Goal: Task Accomplishment & Management: Manage account settings

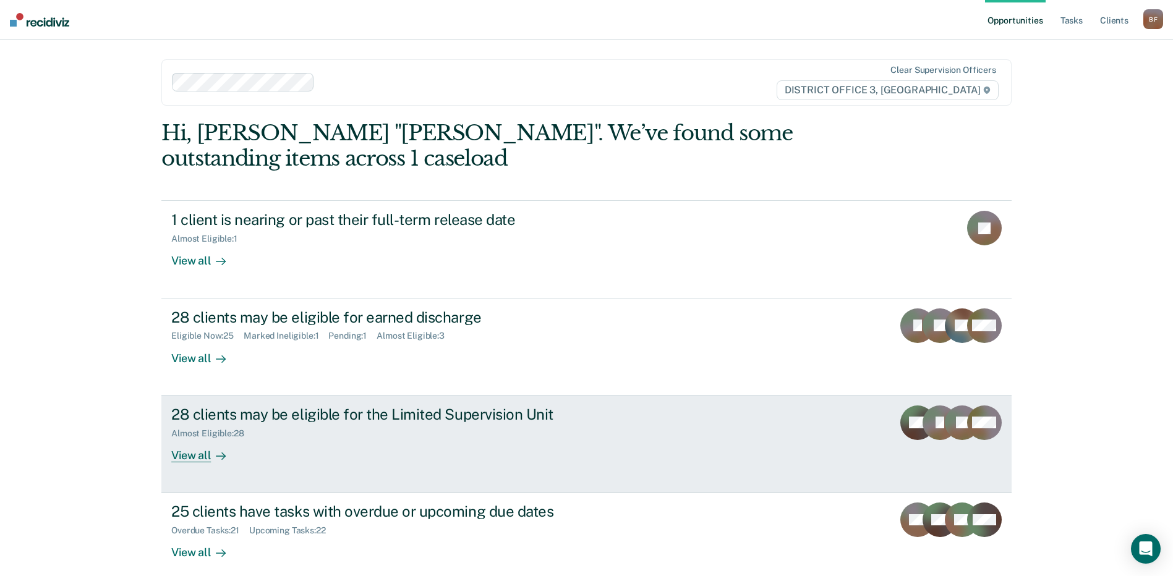
click at [197, 424] on div "Almost Eligible : 28" at bounding box center [388, 431] width 434 height 15
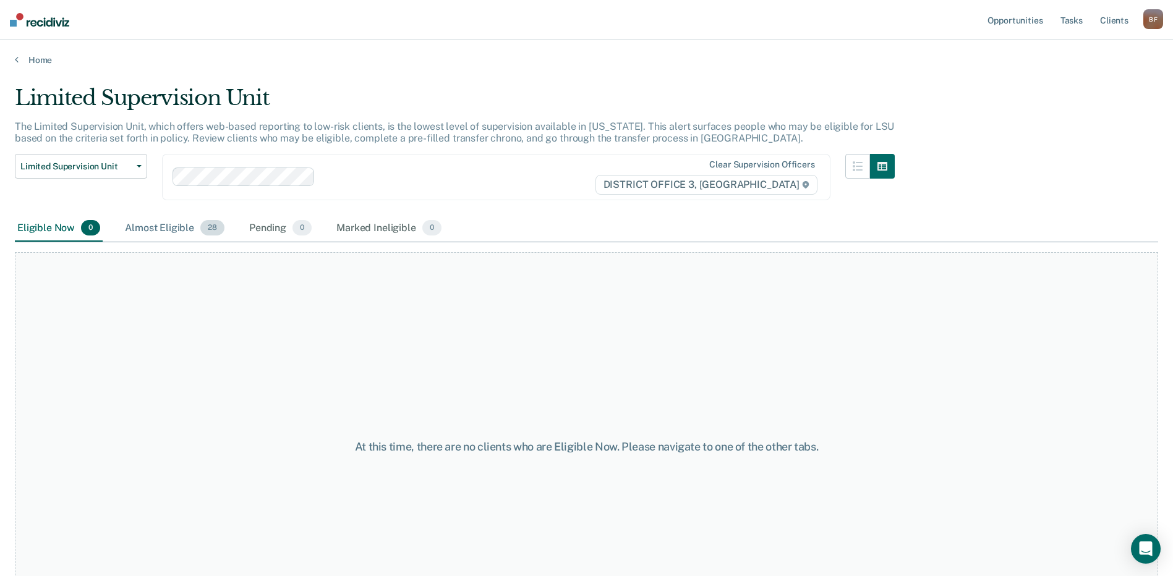
click at [142, 230] on div "Almost Eligible 28" at bounding box center [174, 228] width 105 height 27
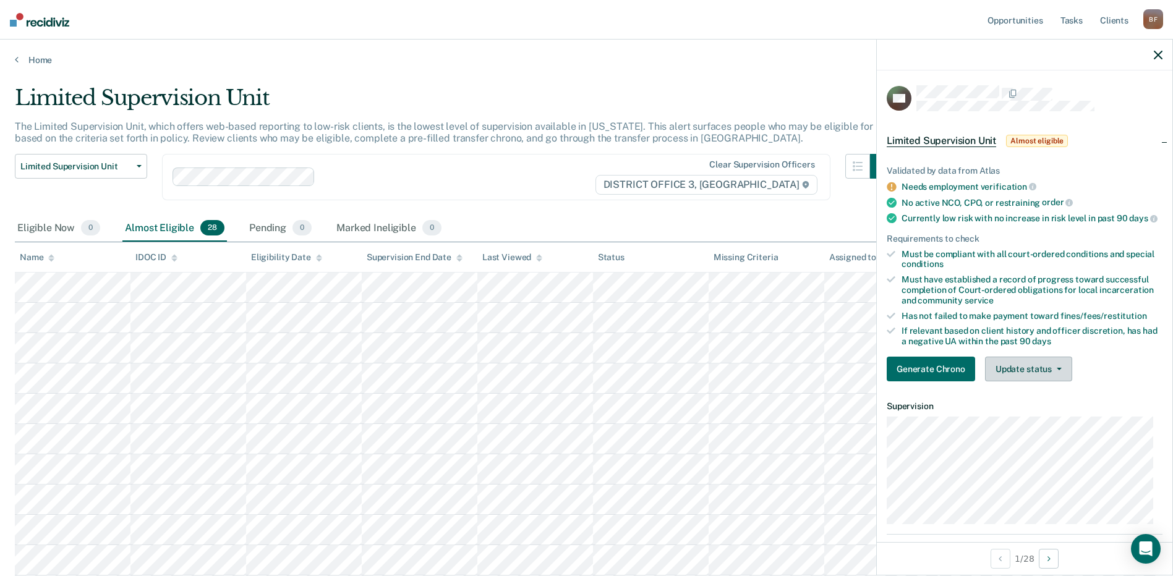
click at [1054, 376] on button "Update status" at bounding box center [1028, 369] width 87 height 25
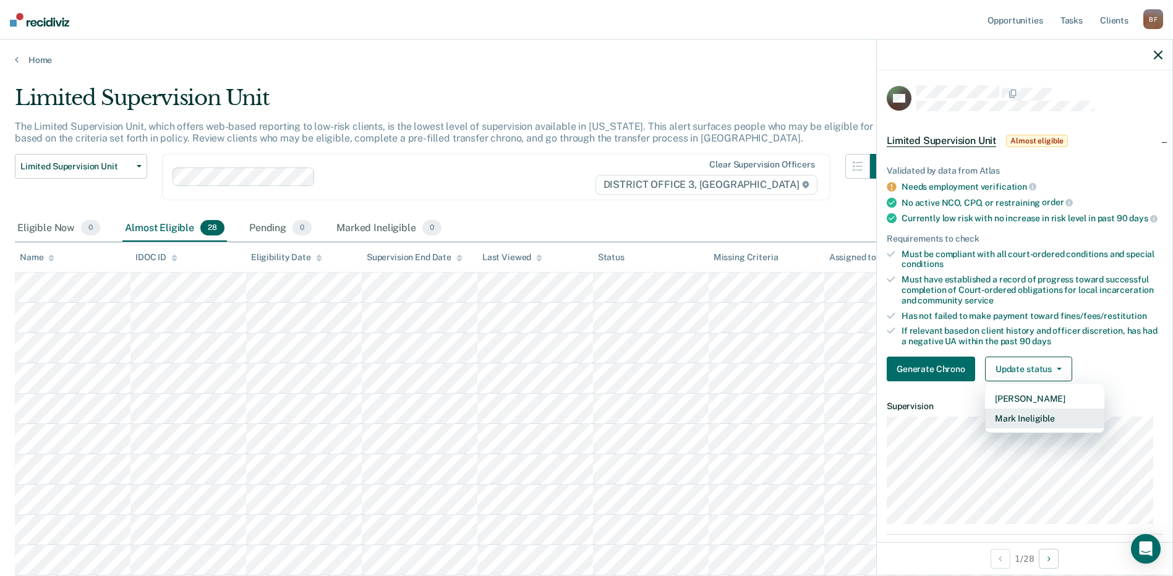
click at [1050, 429] on button "Mark Ineligible" at bounding box center [1044, 419] width 119 height 20
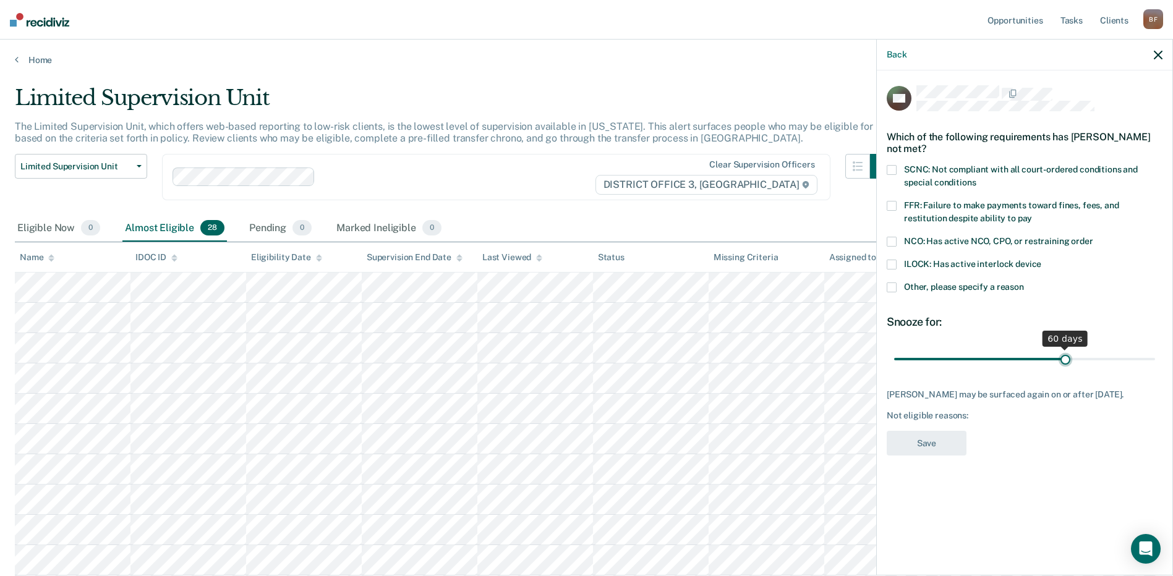
drag, startPoint x: 981, startPoint y: 357, endPoint x: 1064, endPoint y: 367, distance: 84.0
type input "60"
click at [1064, 367] on input "range" at bounding box center [1024, 359] width 261 height 22
click at [893, 288] on span at bounding box center [892, 288] width 10 height 10
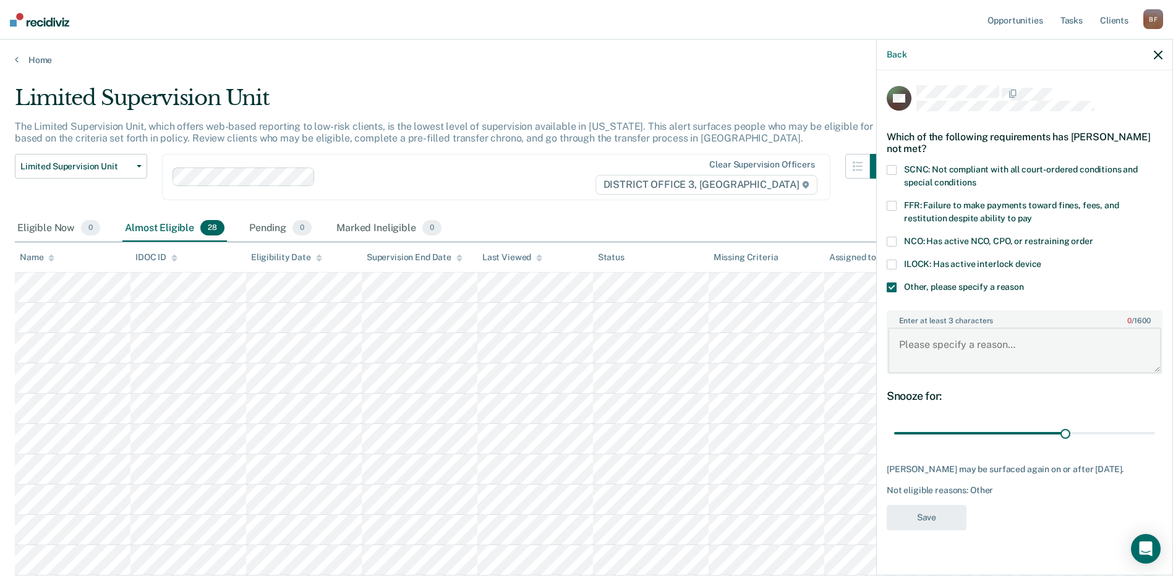
click at [937, 361] on textarea "Enter at least 3 characters 0 / 1600" at bounding box center [1024, 351] width 273 height 46
type textarea "Cost of supervision balance, UA's"
click at [933, 514] on button "Save" at bounding box center [927, 517] width 80 height 25
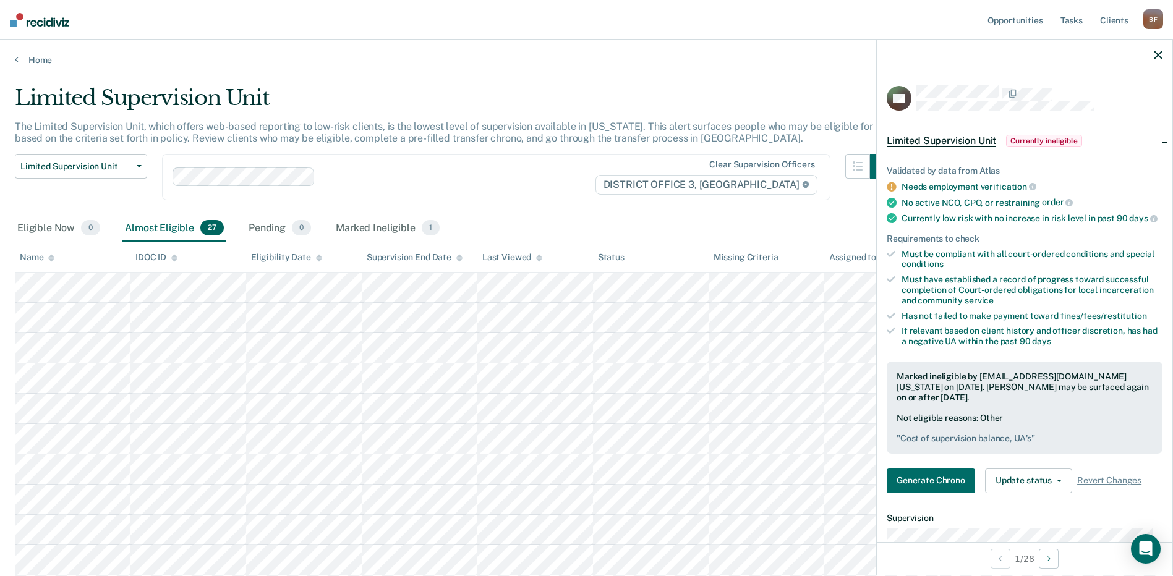
click at [1158, 55] on icon "button" at bounding box center [1158, 55] width 9 height 9
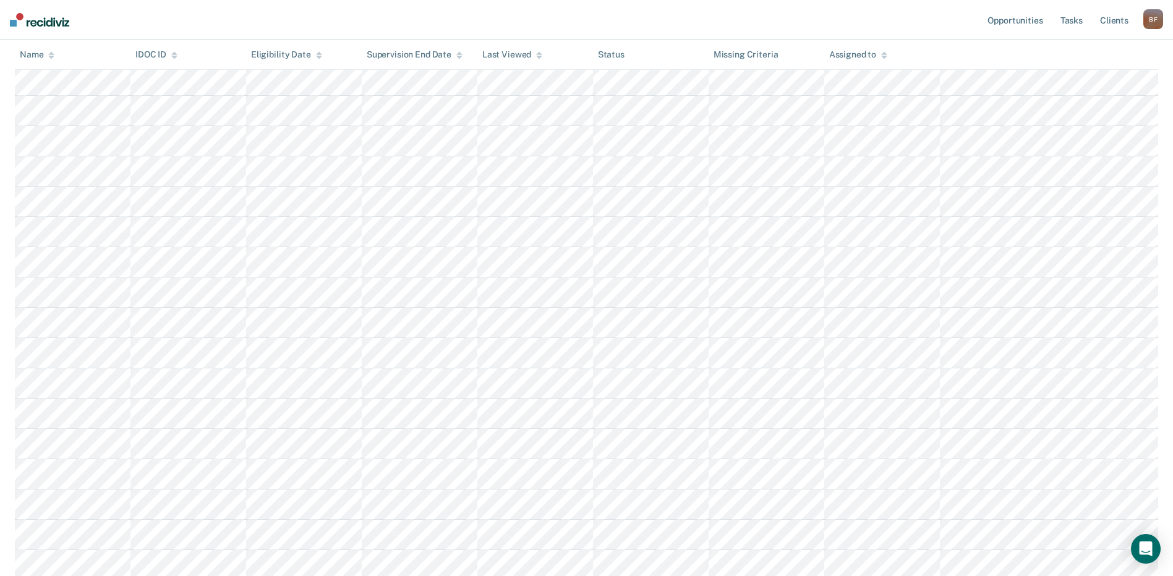
scroll to position [433, 0]
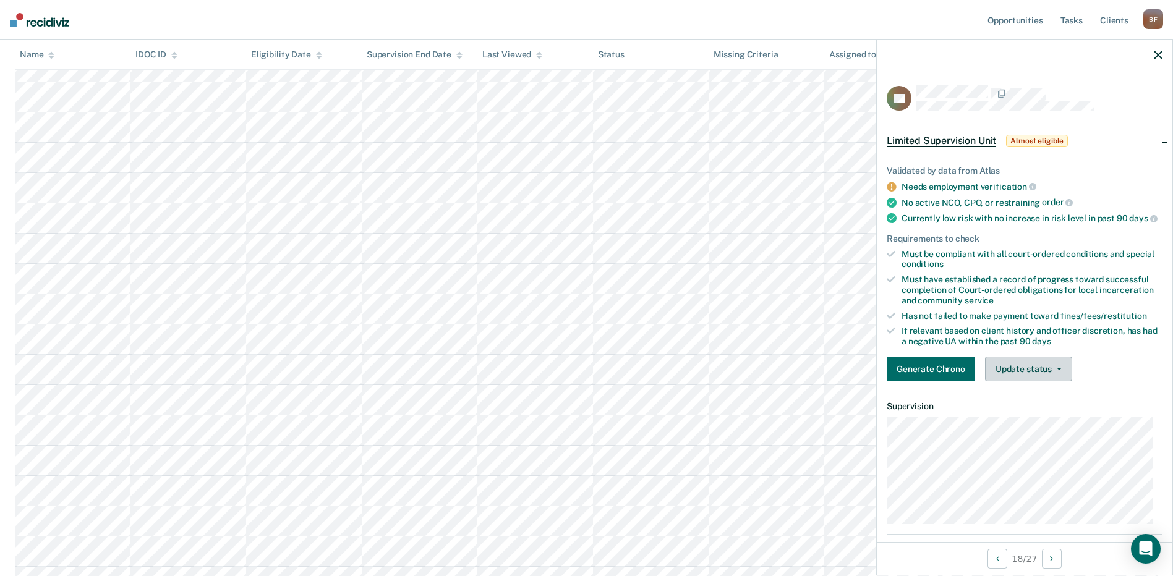
click at [1061, 374] on button "Update status" at bounding box center [1028, 369] width 87 height 25
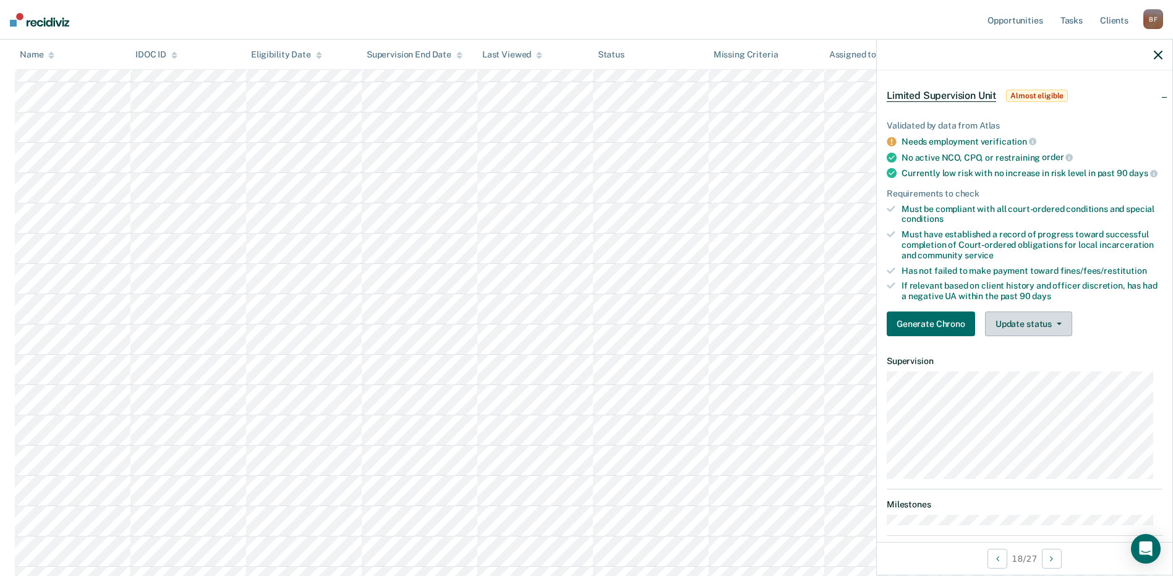
scroll to position [0, 0]
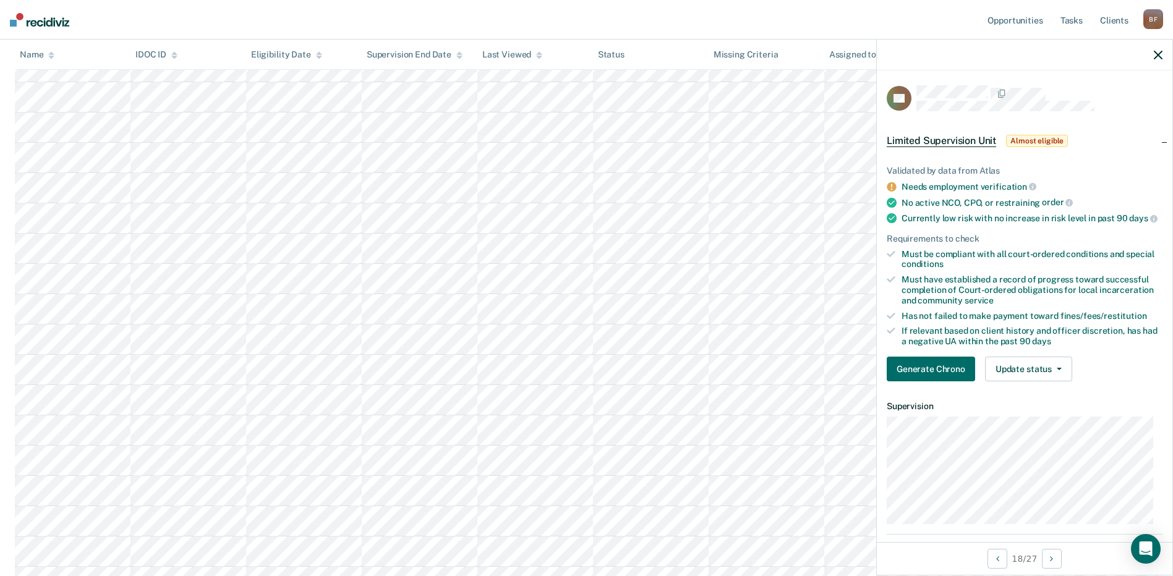
click at [1156, 56] on icon "button" at bounding box center [1158, 55] width 9 height 9
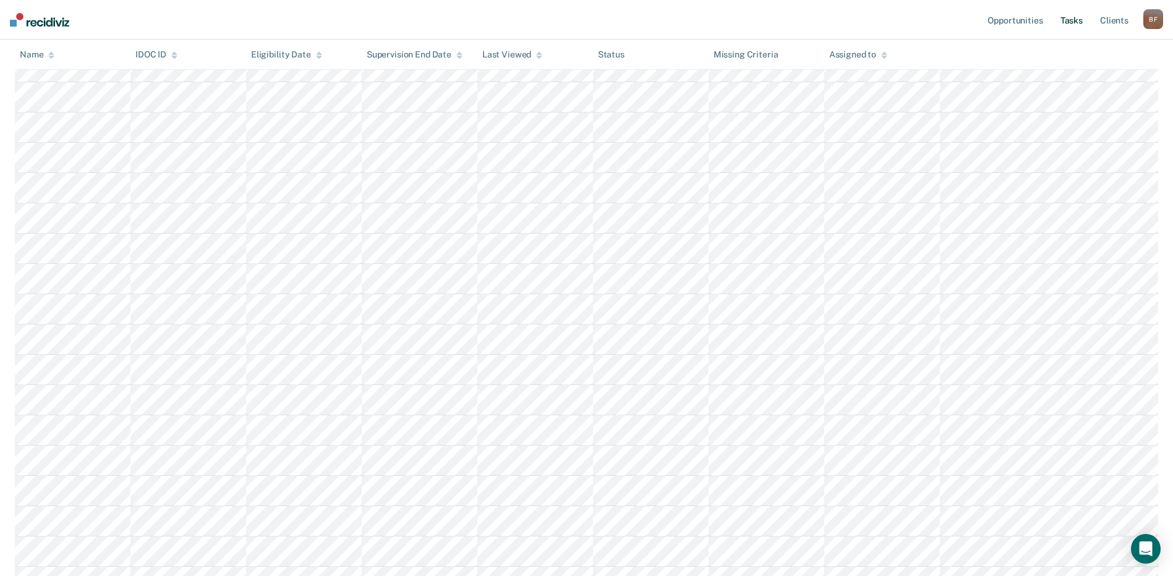
click at [1080, 17] on link "Tasks" at bounding box center [1071, 20] width 27 height 40
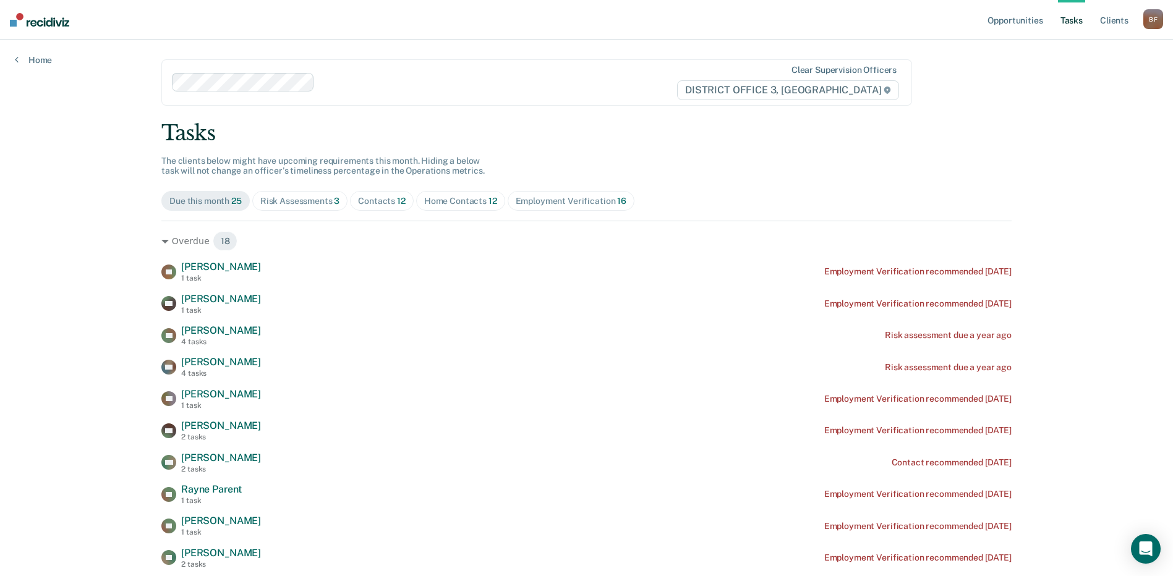
click at [1157, 22] on div "B F" at bounding box center [1153, 19] width 20 height 20
click at [1067, 83] on link "Log Out" at bounding box center [1104, 81] width 100 height 11
